Goal: Information Seeking & Learning: Learn about a topic

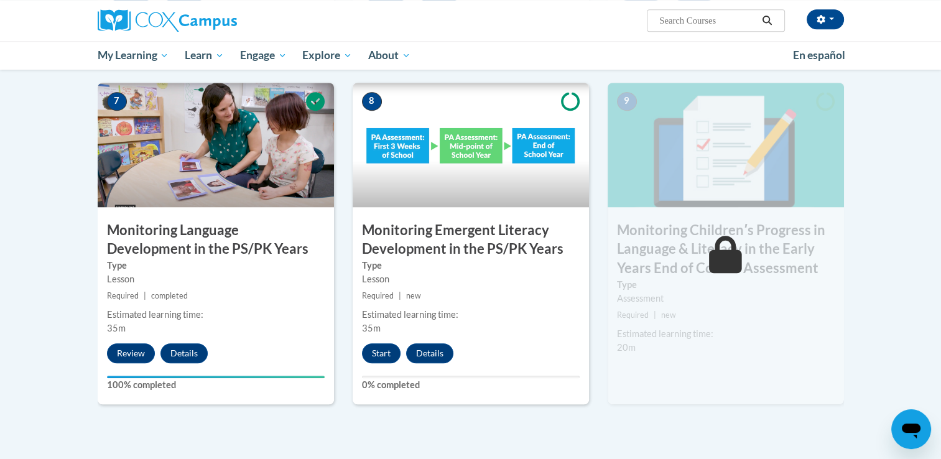
scroll to position [1005, 0]
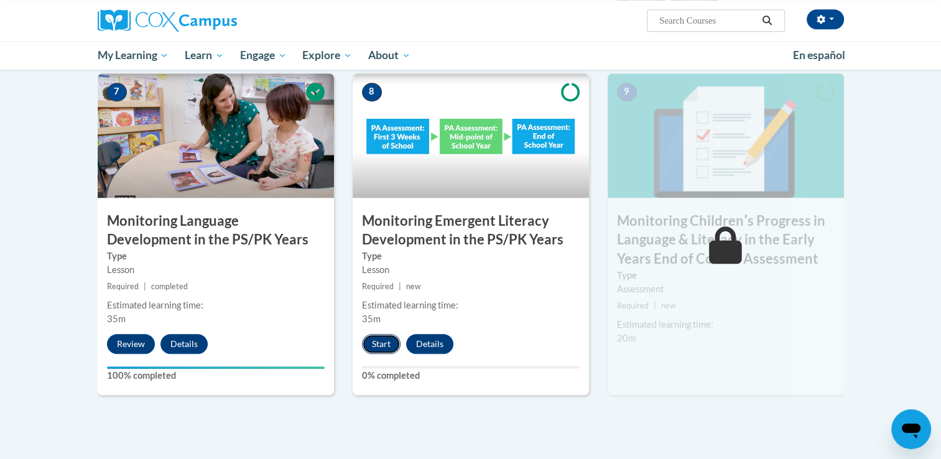
click at [375, 343] on button "Start" at bounding box center [381, 344] width 39 height 20
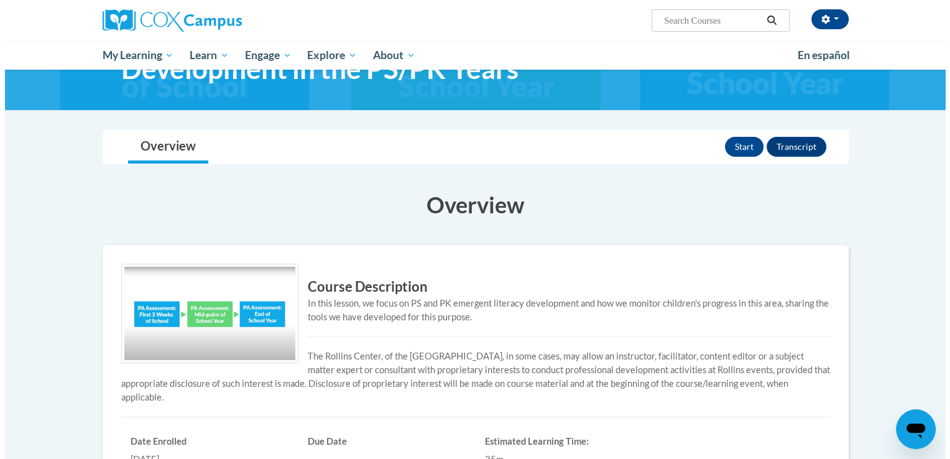
scroll to position [88, 0]
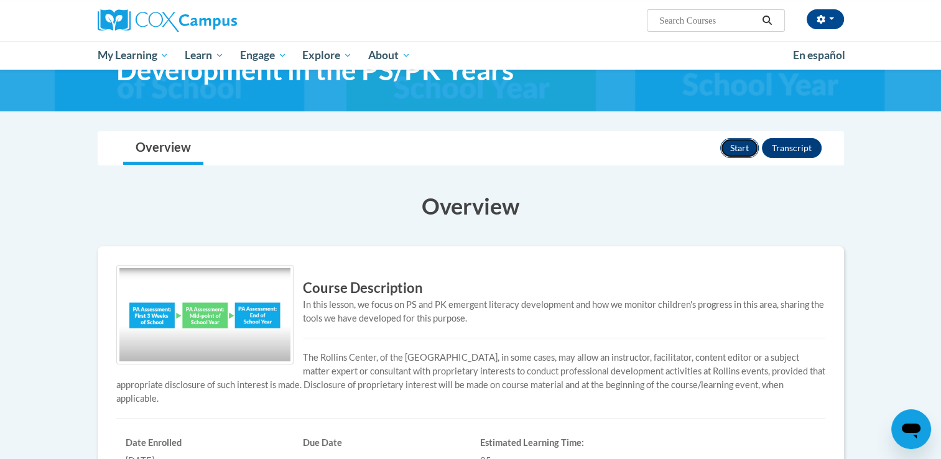
click at [734, 142] on button "Start" at bounding box center [739, 148] width 39 height 20
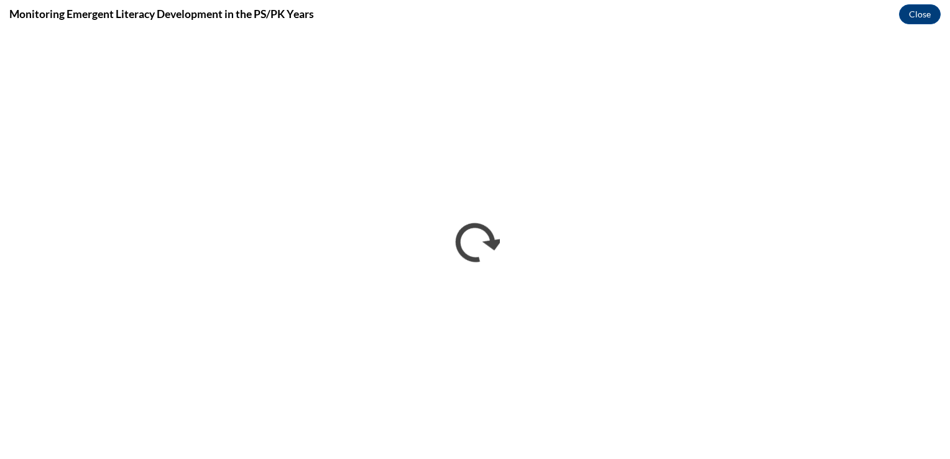
scroll to position [0, 0]
